Goal: Transaction & Acquisition: Purchase product/service

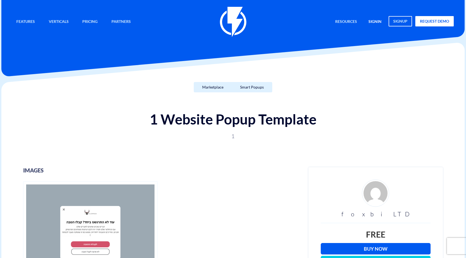
click at [373, 20] on link "signin" at bounding box center [375, 22] width 21 height 12
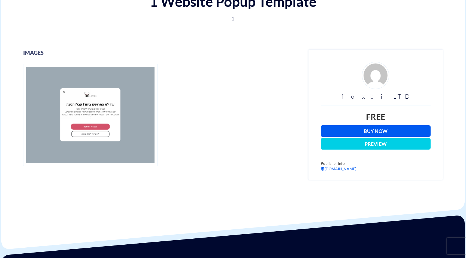
scroll to position [146, 0]
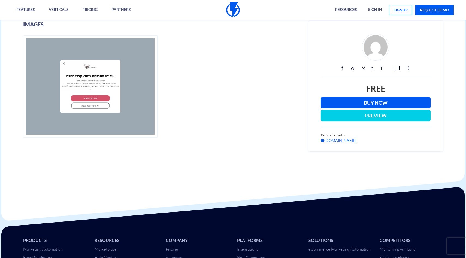
click at [386, 101] on link "Buy Now" at bounding box center [376, 102] width 110 height 11
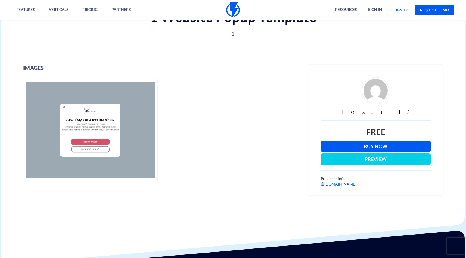
scroll to position [0, 0]
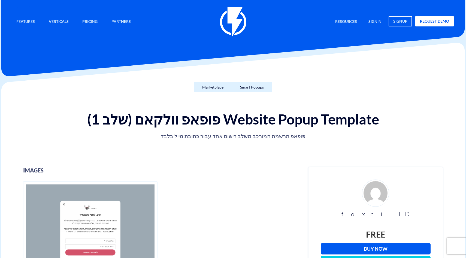
click at [371, 250] on link "Buy Now" at bounding box center [376, 248] width 110 height 11
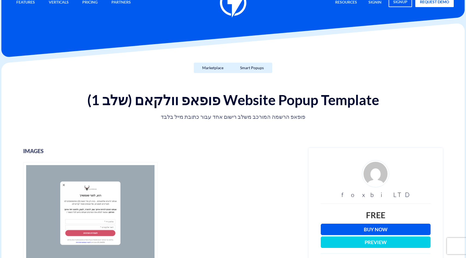
scroll to position [47, 0]
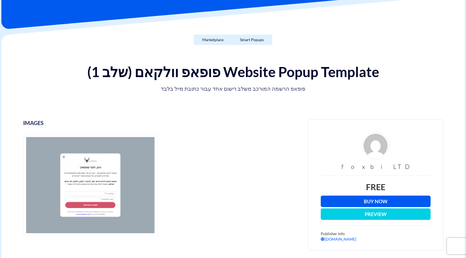
click at [379, 199] on link "Buy Now" at bounding box center [376, 201] width 110 height 11
